Goal: Communication & Community: Answer question/provide support

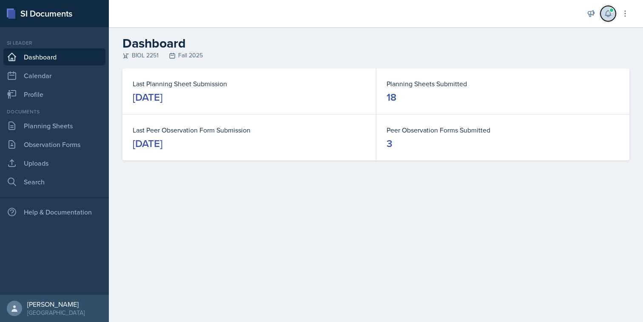
click at [612, 17] on button at bounding box center [607, 13] width 15 height 15
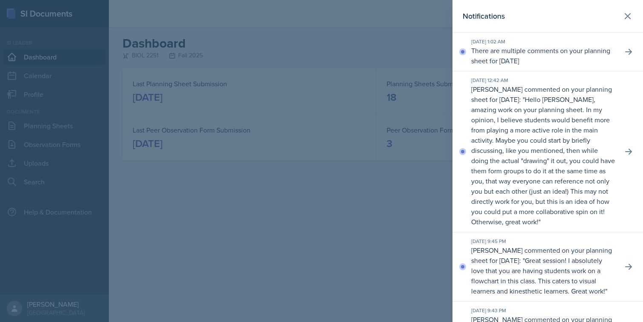
click at [411, 115] on div at bounding box center [321, 161] width 643 height 322
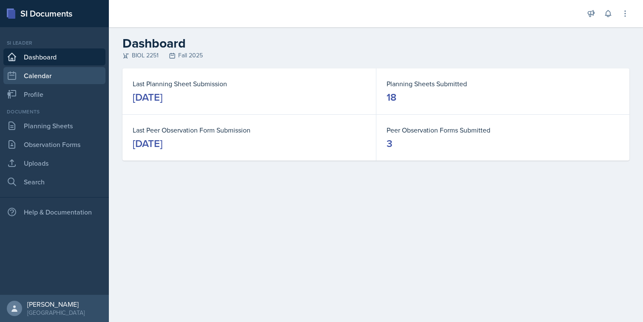
click at [91, 78] on link "Calendar" at bounding box center [54, 75] width 102 height 17
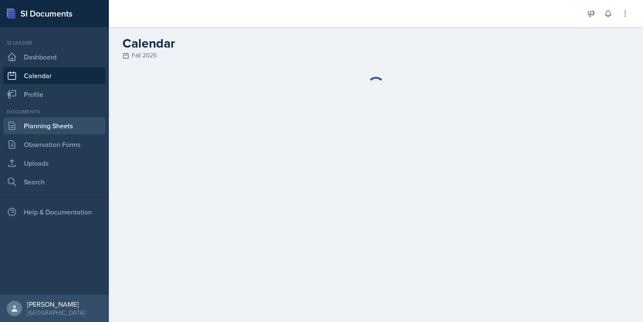
click at [87, 129] on link "Planning Sheets" at bounding box center [54, 125] width 102 height 17
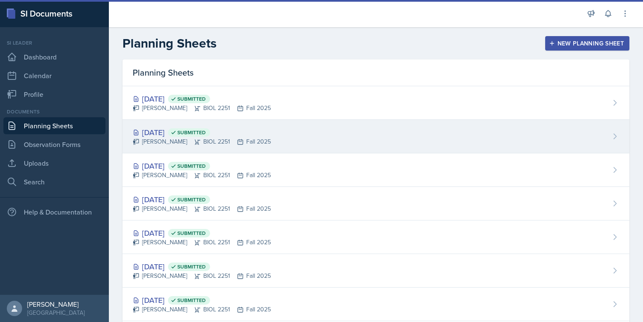
click at [289, 136] on div "[DATE] Submitted [PERSON_NAME] BIOL 2251 Fall 2025" at bounding box center [375, 137] width 507 height 34
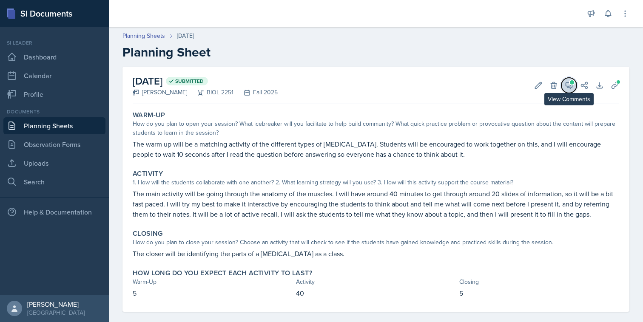
click at [568, 86] on icon at bounding box center [569, 85] width 6 height 6
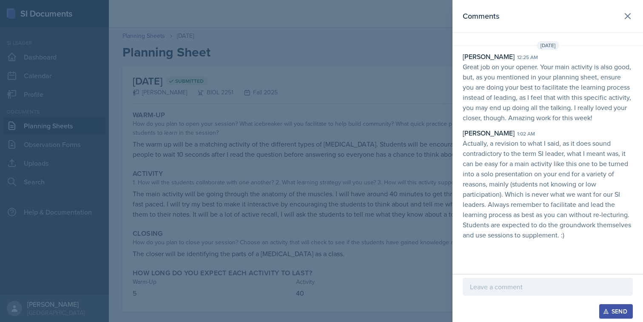
click at [394, 153] on div at bounding box center [321, 161] width 643 height 322
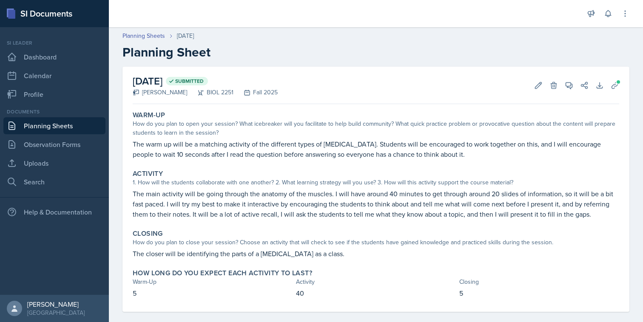
click at [133, 40] on div "Planning Sheets [DATE] Planning Sheet" at bounding box center [376, 45] width 534 height 28
click at [137, 36] on link "Planning Sheets" at bounding box center [143, 35] width 43 height 9
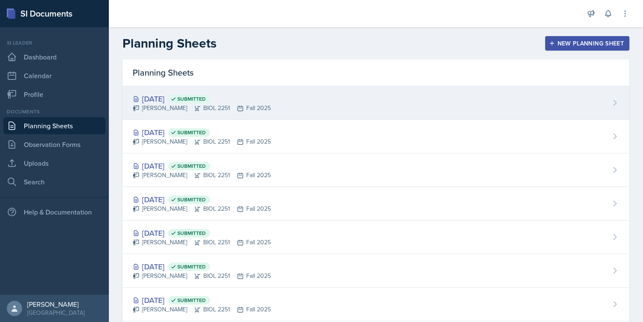
click at [232, 104] on div "[PERSON_NAME] BIOL 2251 Fall 2025" at bounding box center [202, 108] width 138 height 9
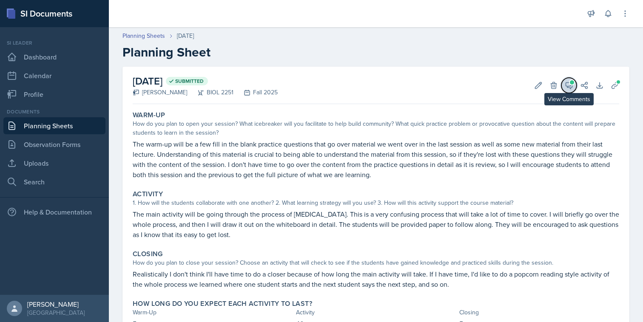
click at [570, 88] on icon at bounding box center [569, 85] width 6 height 6
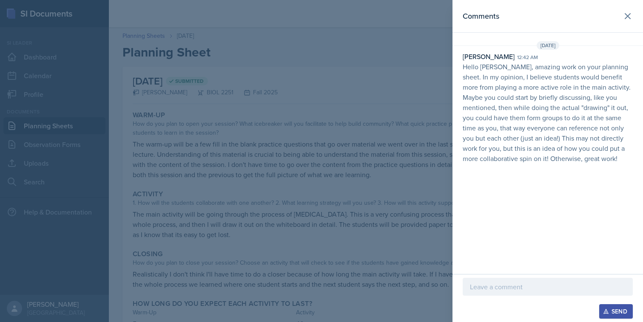
click at [409, 133] on div at bounding box center [321, 161] width 643 height 322
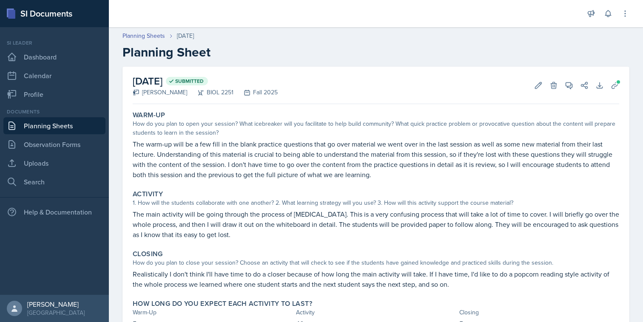
click at [71, 128] on link "Planning Sheets" at bounding box center [54, 125] width 102 height 17
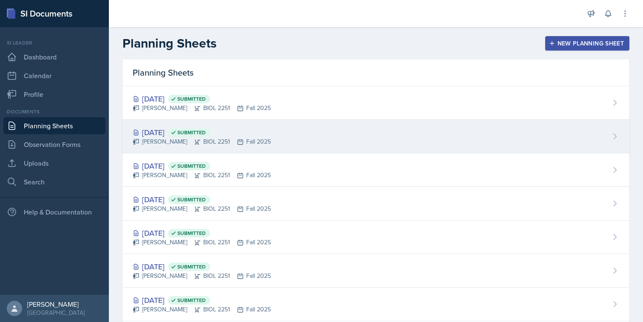
click at [225, 127] on div "[DATE] Submitted" at bounding box center [202, 132] width 138 height 11
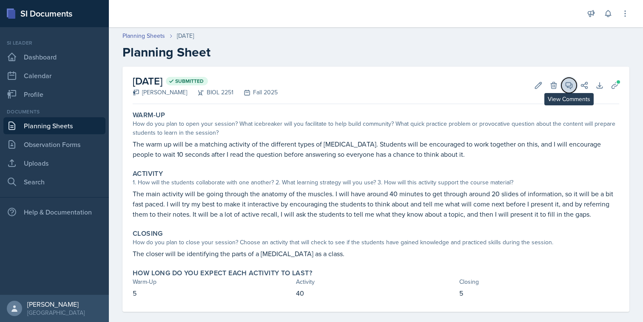
click at [566, 86] on icon at bounding box center [569, 85] width 6 height 6
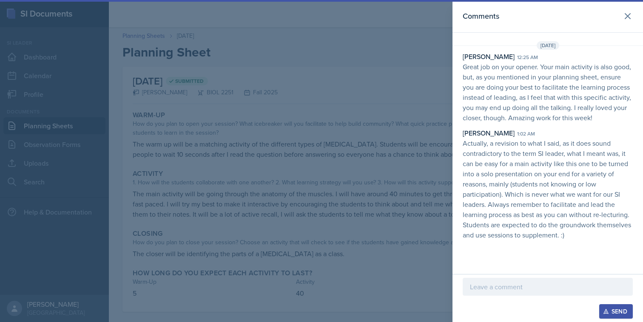
click at [513, 286] on p at bounding box center [548, 287] width 156 height 10
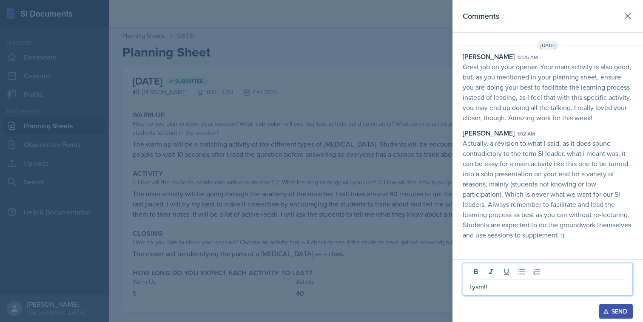
click at [620, 316] on button "Send" at bounding box center [616, 311] width 34 height 14
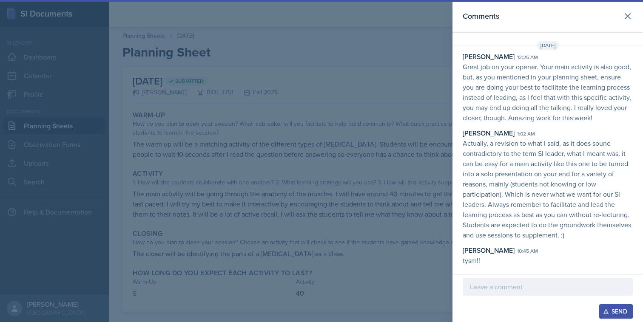
click at [341, 209] on div at bounding box center [321, 161] width 643 height 322
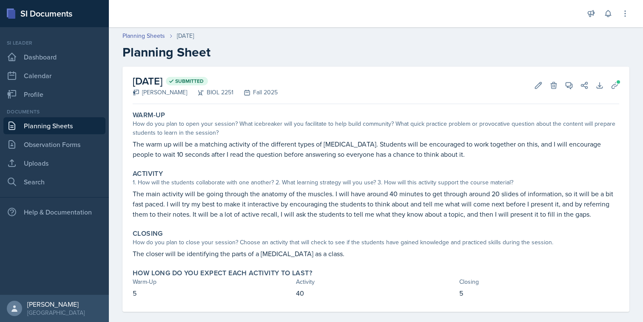
click at [60, 125] on link "Planning Sheets" at bounding box center [54, 125] width 102 height 17
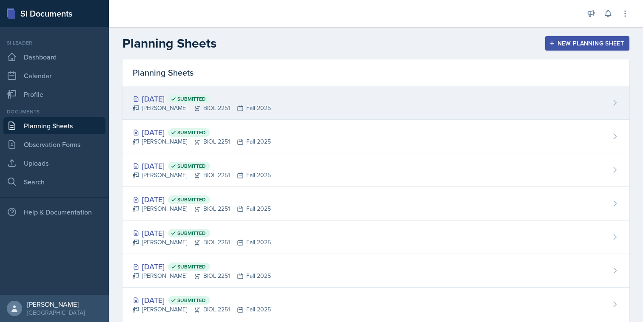
click at [206, 98] on span "Submitted" at bounding box center [191, 99] width 28 height 7
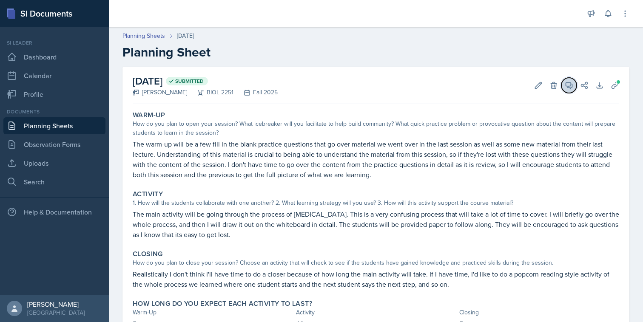
click at [569, 86] on icon at bounding box center [568, 85] width 9 height 9
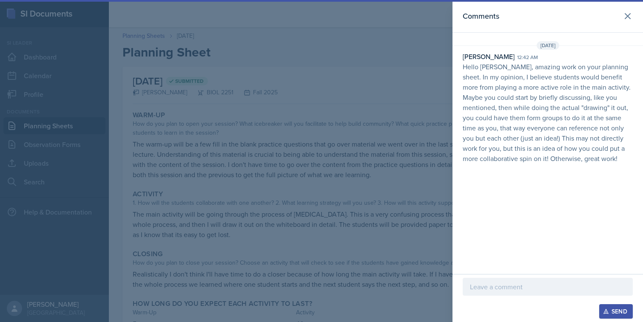
click at [543, 285] on p at bounding box center [548, 287] width 156 height 10
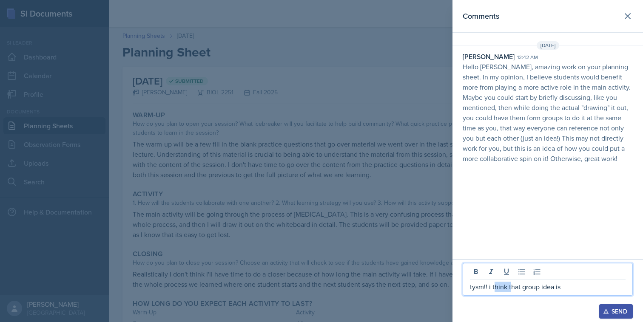
drag, startPoint x: 509, startPoint y: 288, endPoint x: 493, endPoint y: 288, distance: 16.2
click at [493, 288] on p "tysm!! i think that group idea is" at bounding box center [548, 287] width 156 height 10
drag, startPoint x: 575, startPoint y: 286, endPoint x: 564, endPoint y: 286, distance: 11.9
click at [564, 286] on p "tysm!! i really like hat group idea is" at bounding box center [548, 287] width 156 height 10
click at [523, 291] on p "tysm!! i really like hat group idea" at bounding box center [548, 287] width 156 height 10
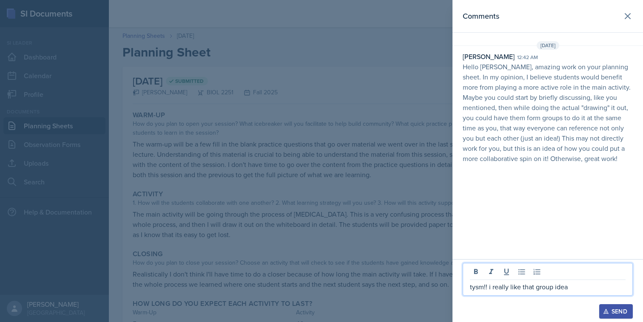
click at [614, 312] on div "Send" at bounding box center [615, 311] width 23 height 7
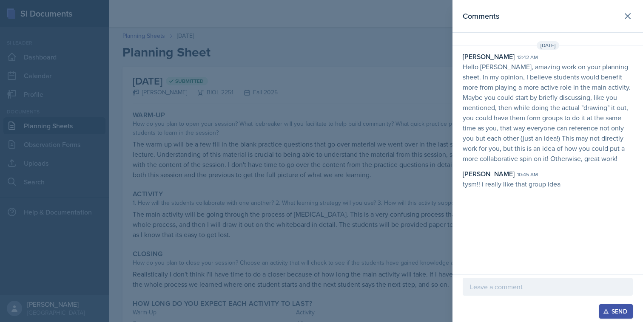
click at [363, 202] on div at bounding box center [321, 161] width 643 height 322
